Goal: Task Accomplishment & Management: Use online tool/utility

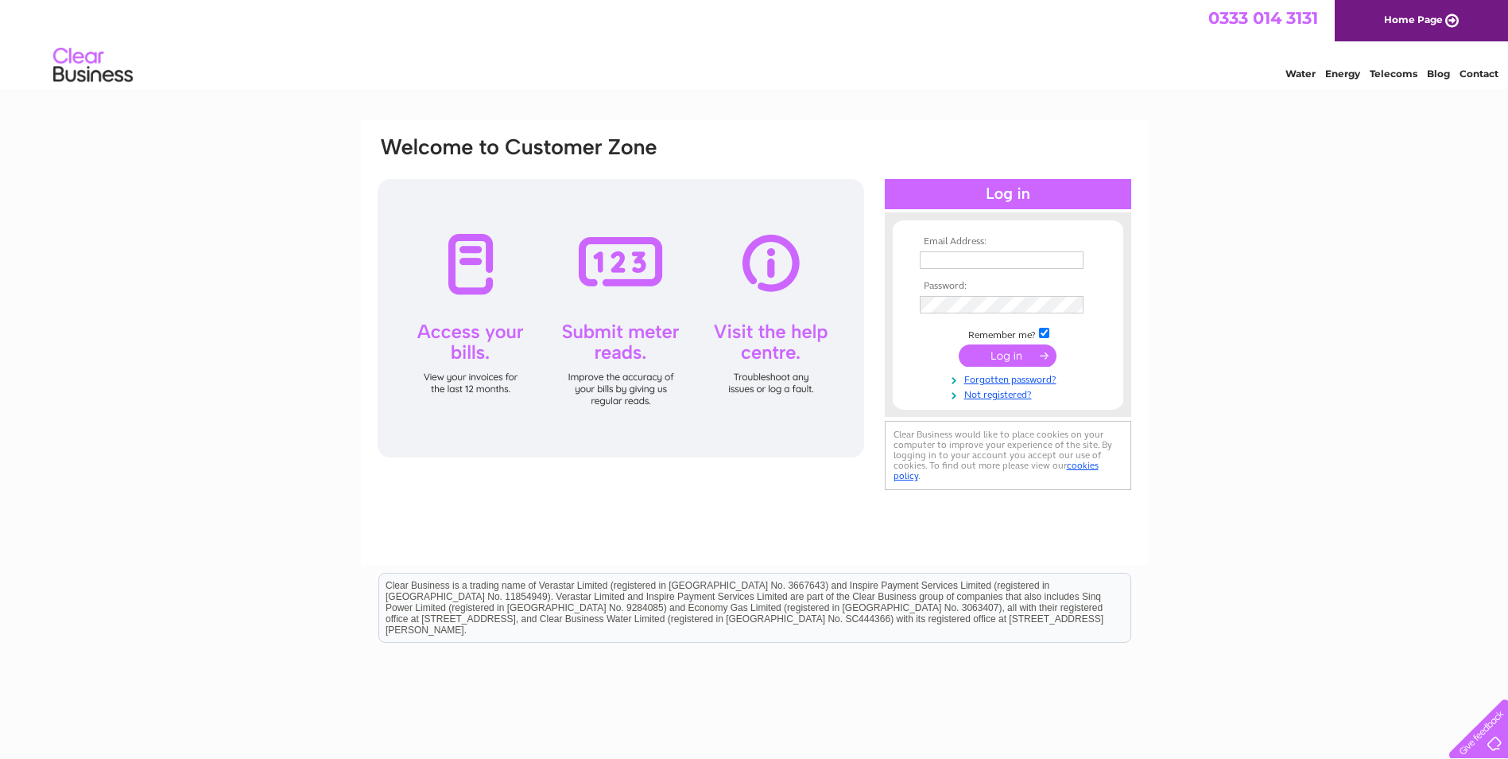
type input "bryan@dunsireassociates.com"
click at [1002, 352] on input "submit" at bounding box center [1008, 355] width 98 height 22
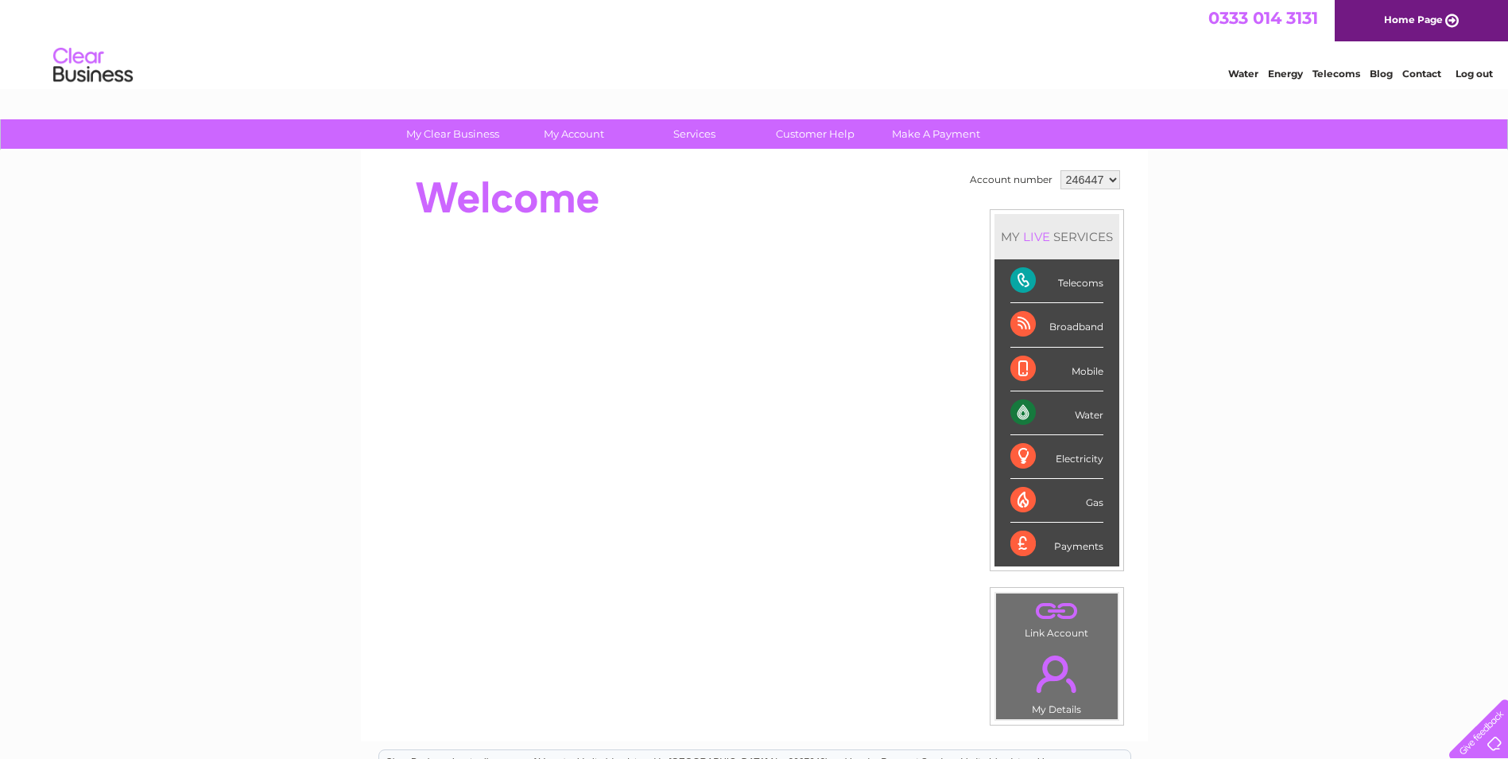
click at [1015, 412] on div "Water" at bounding box center [1057, 413] width 93 height 44
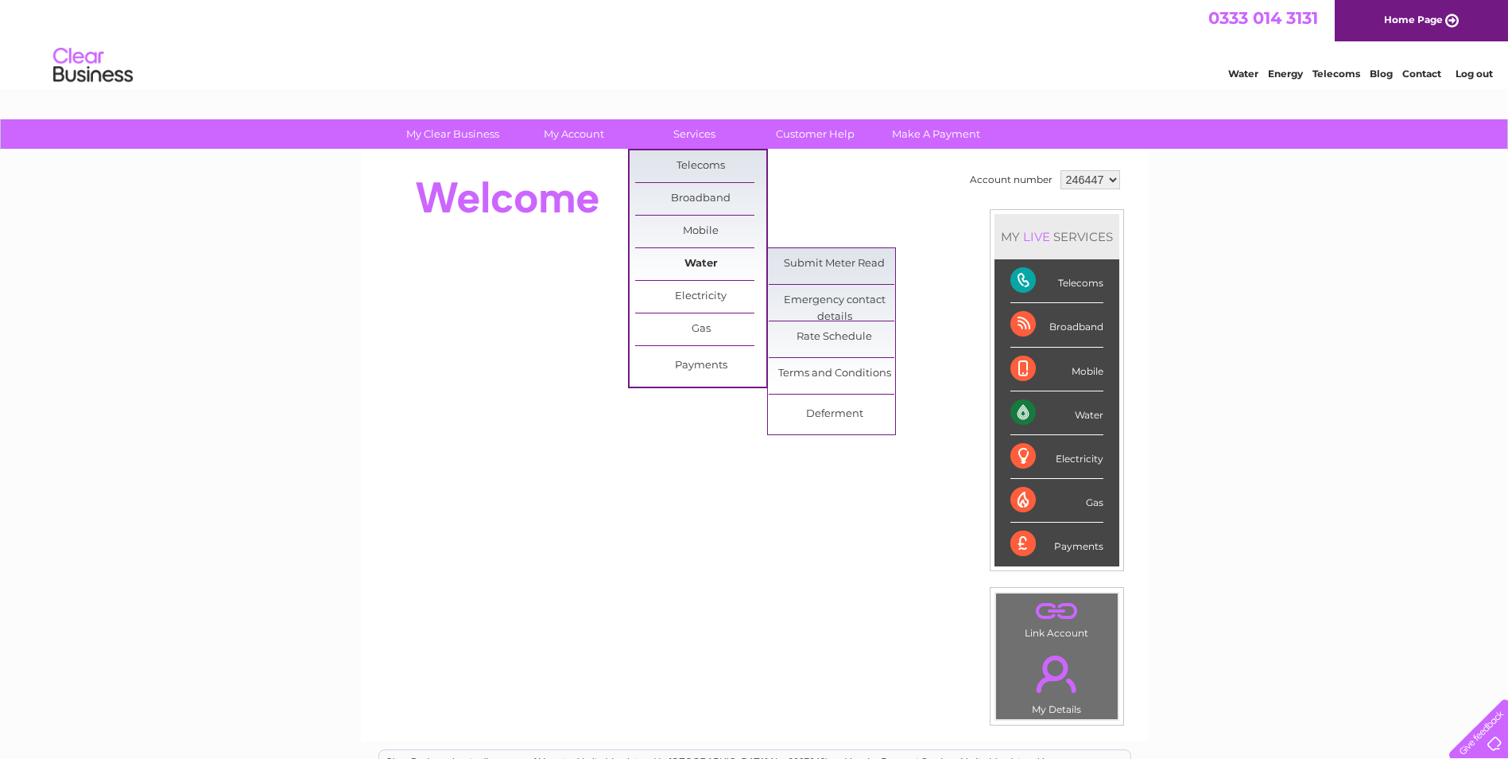
click at [710, 265] on link "Water" at bounding box center [700, 264] width 131 height 32
click at [839, 259] on link "Submit Meter Read" at bounding box center [834, 264] width 131 height 32
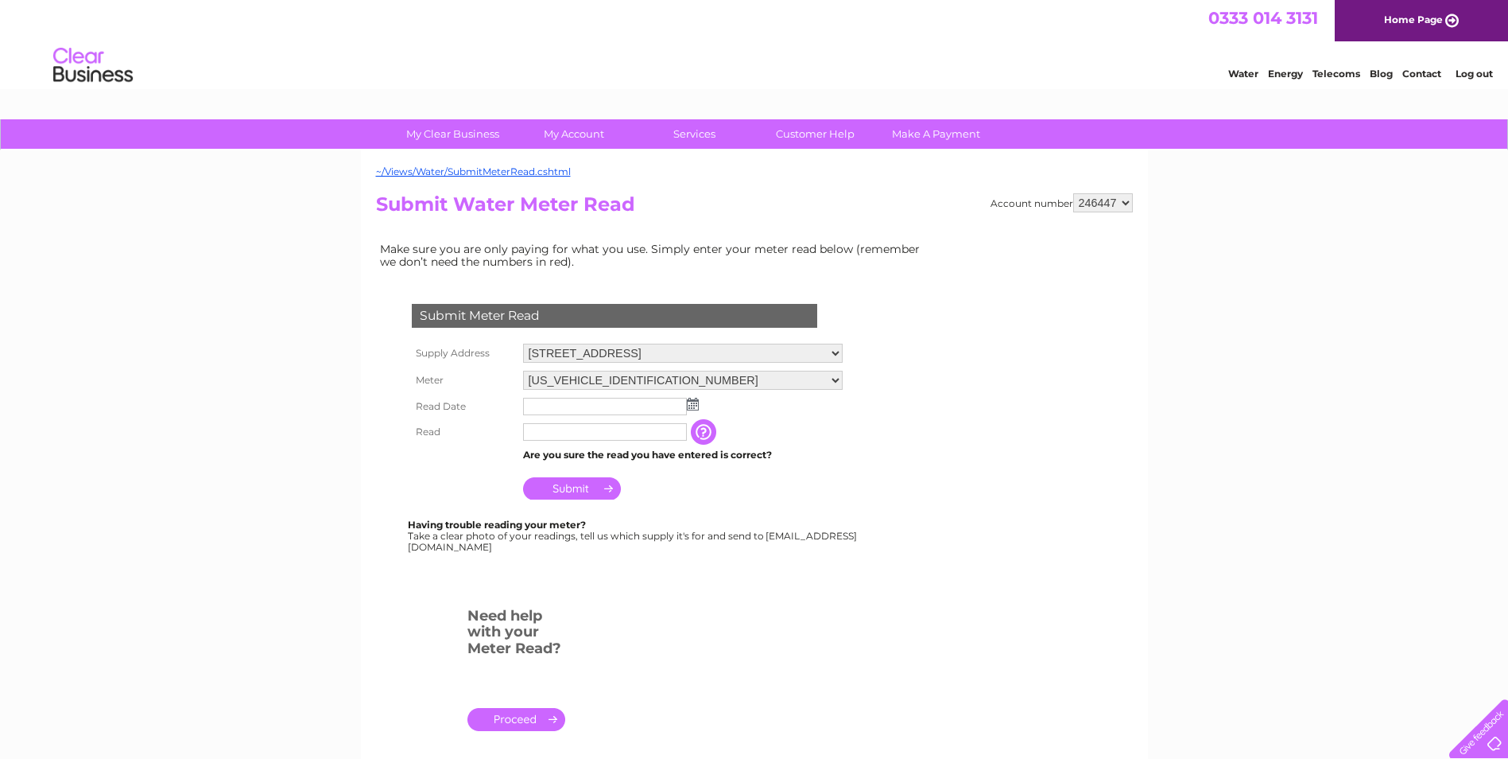
click at [694, 402] on img at bounding box center [693, 404] width 12 height 13
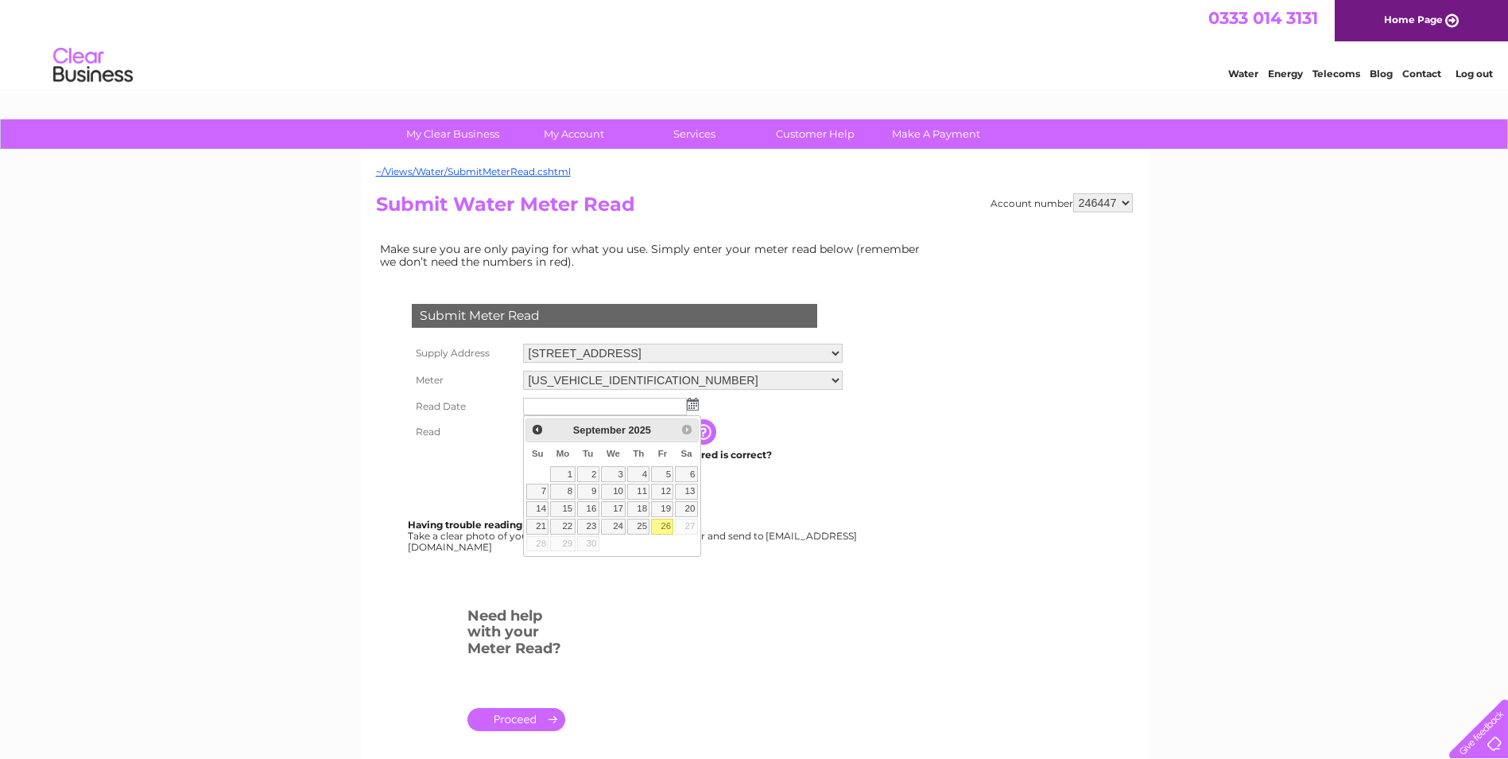
click at [666, 527] on link "26" at bounding box center [662, 526] width 22 height 16
type input "[DATE]"
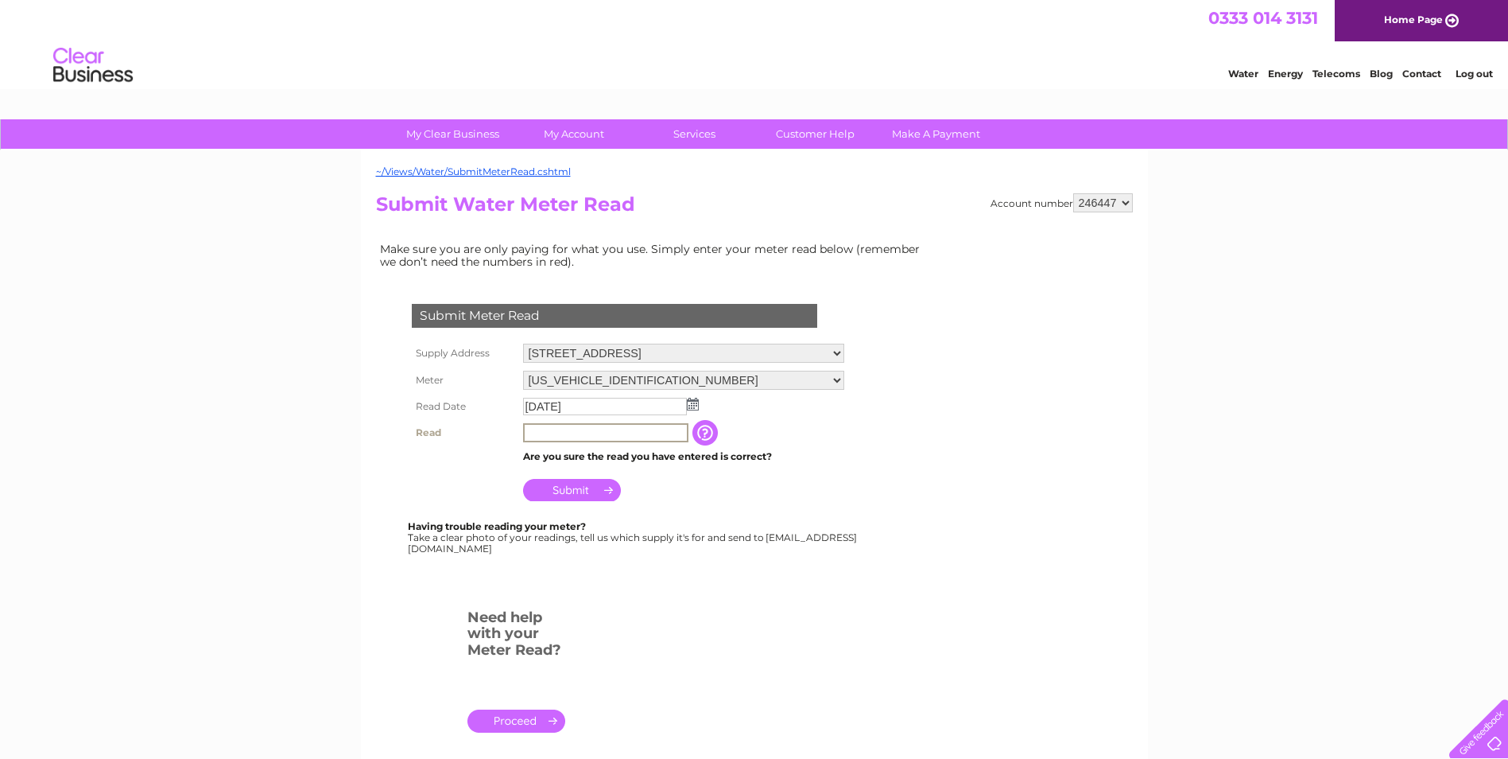
click at [538, 435] on input "text" at bounding box center [605, 432] width 165 height 19
type input "00123"
click at [712, 425] on input "button" at bounding box center [705, 431] width 29 height 25
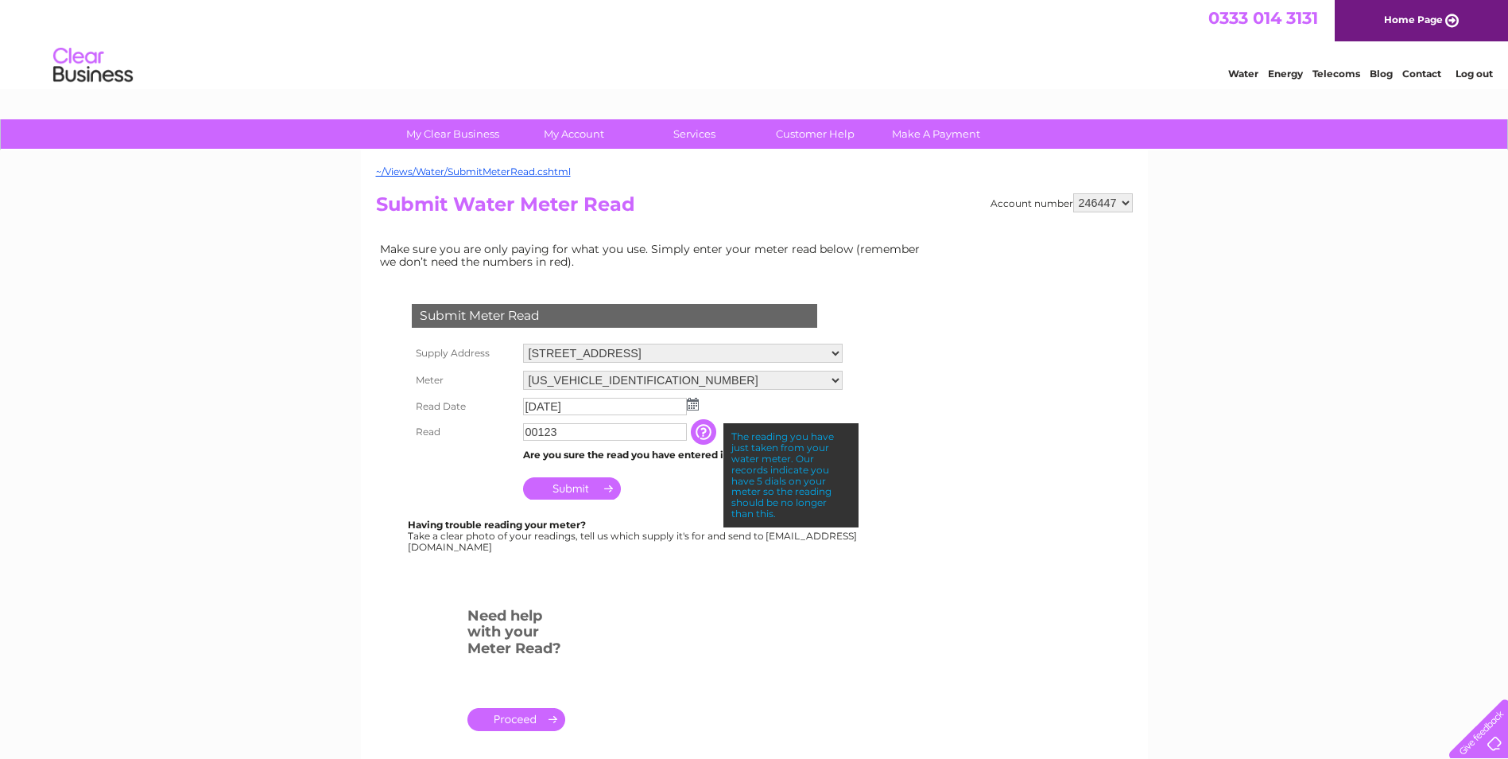
click at [604, 489] on input "Submit" at bounding box center [572, 488] width 98 height 22
